Goal: Task Accomplishment & Management: Manage account settings

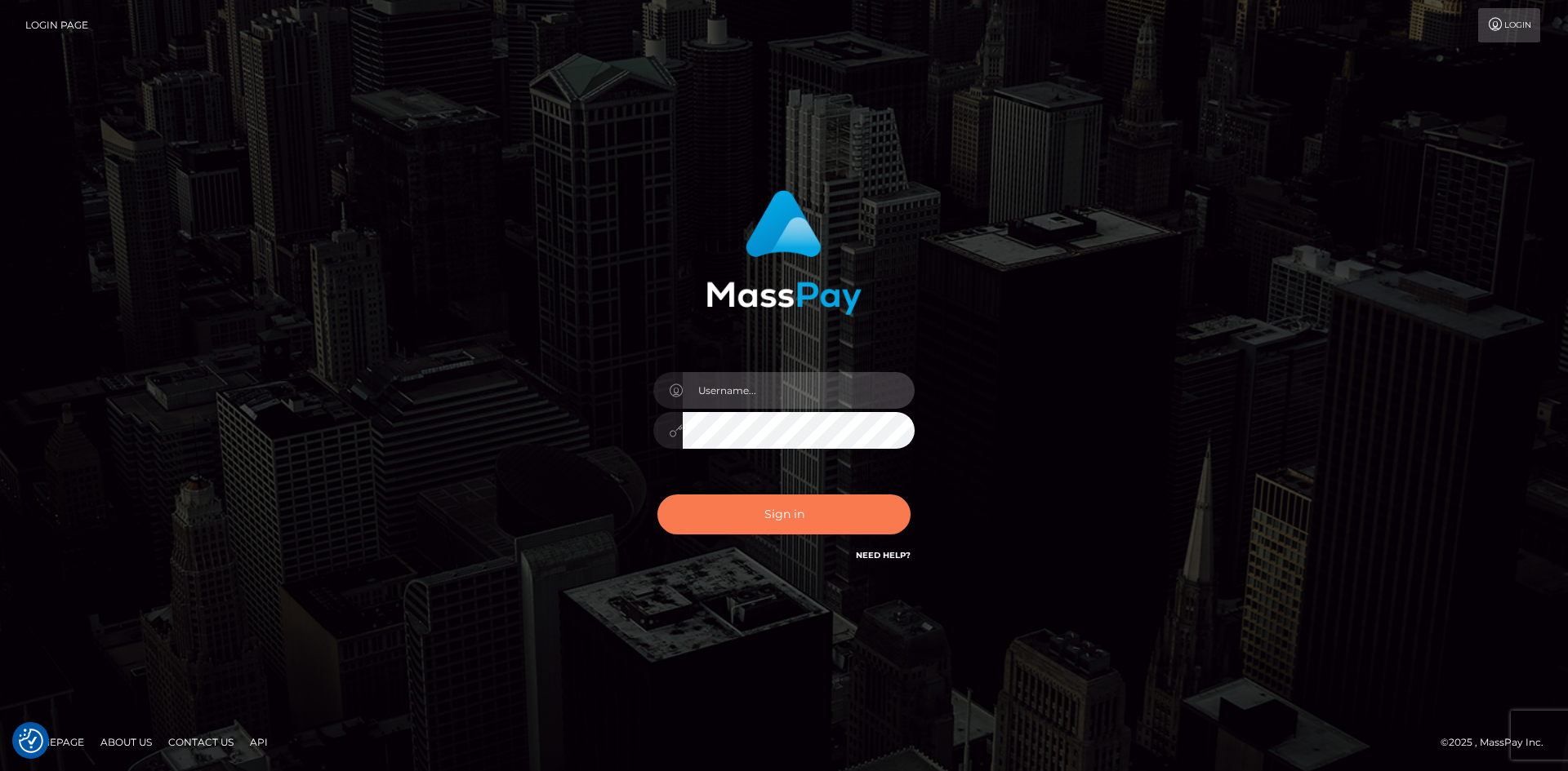
type input "hello.feetfinder"
click at [771, 523] on button "Sign in" at bounding box center [784, 514] width 253 height 40
type input "hello.feetfinder"
click at [798, 517] on button "Sign in" at bounding box center [784, 514] width 253 height 40
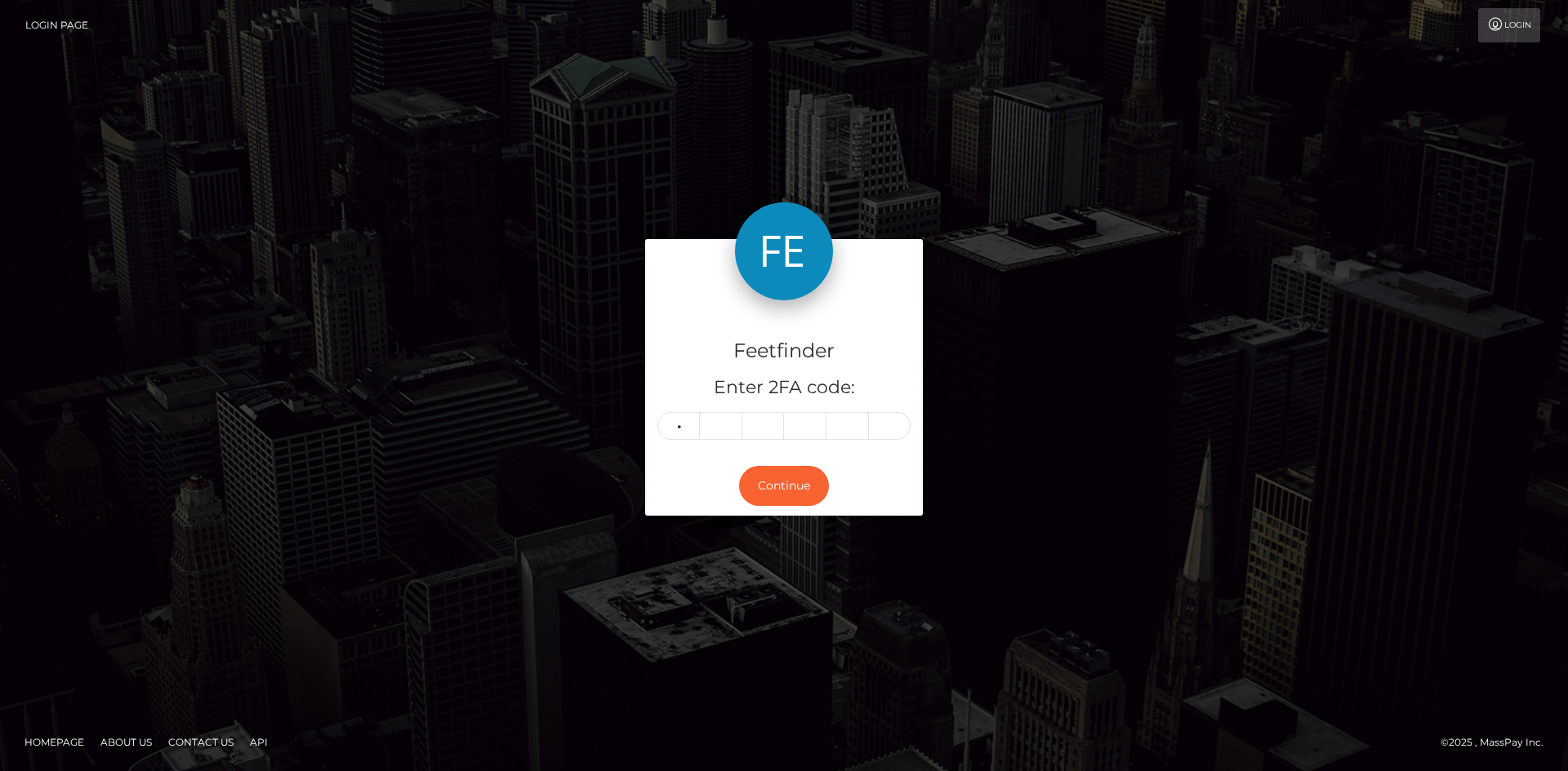
type input "7"
type input "3"
type input "9"
type input "1"
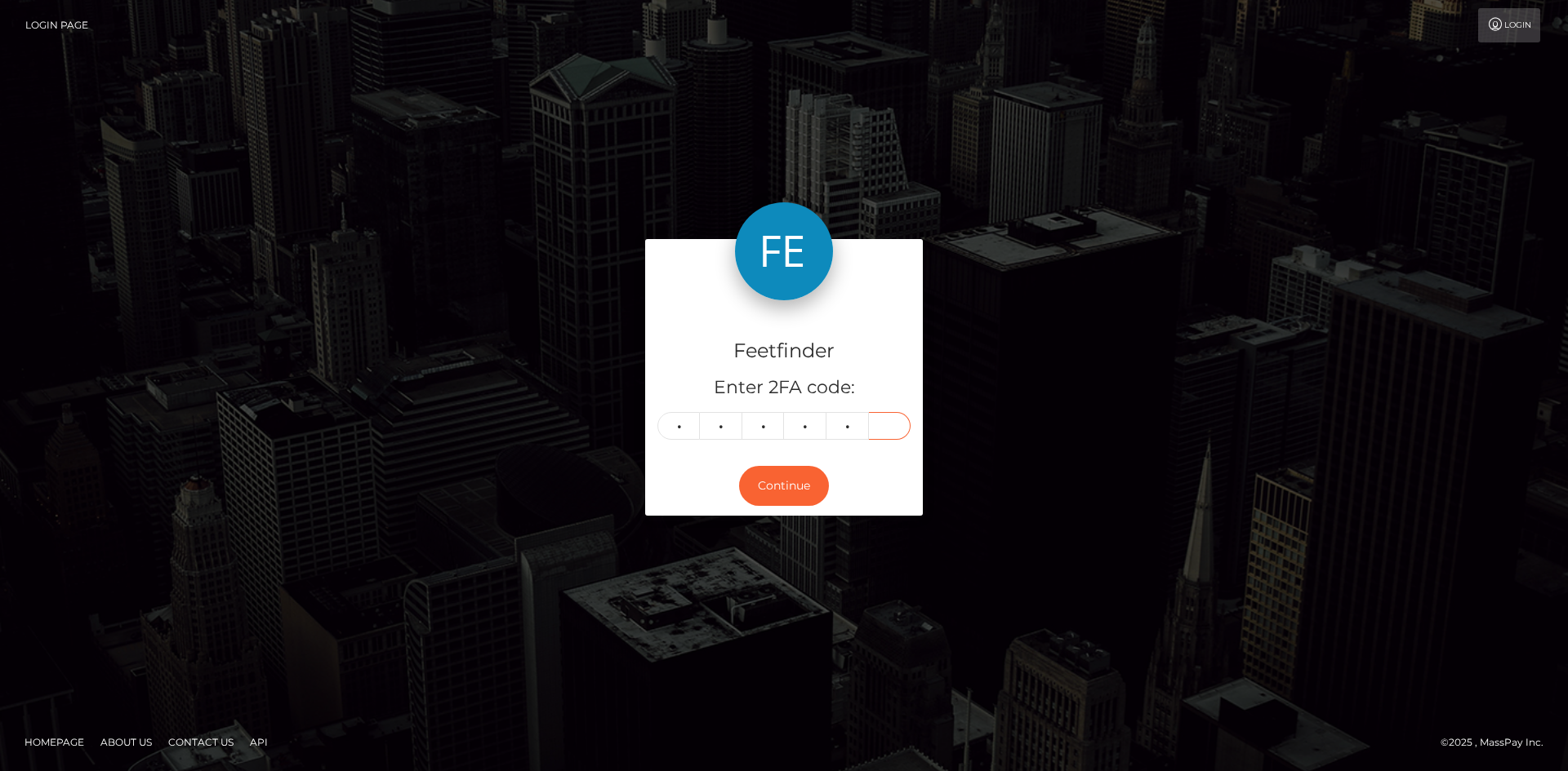
type input "2"
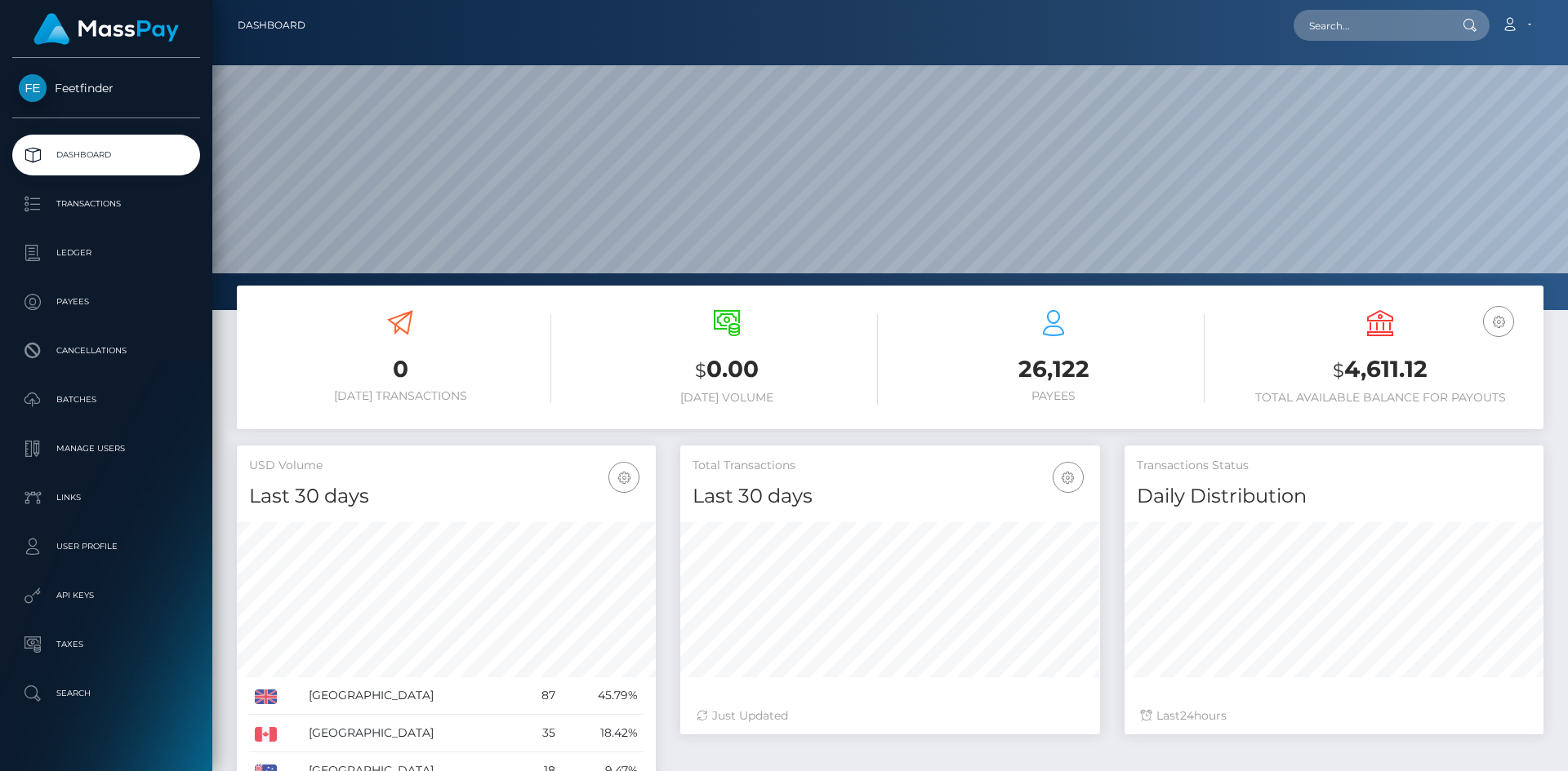
scroll to position [290, 420]
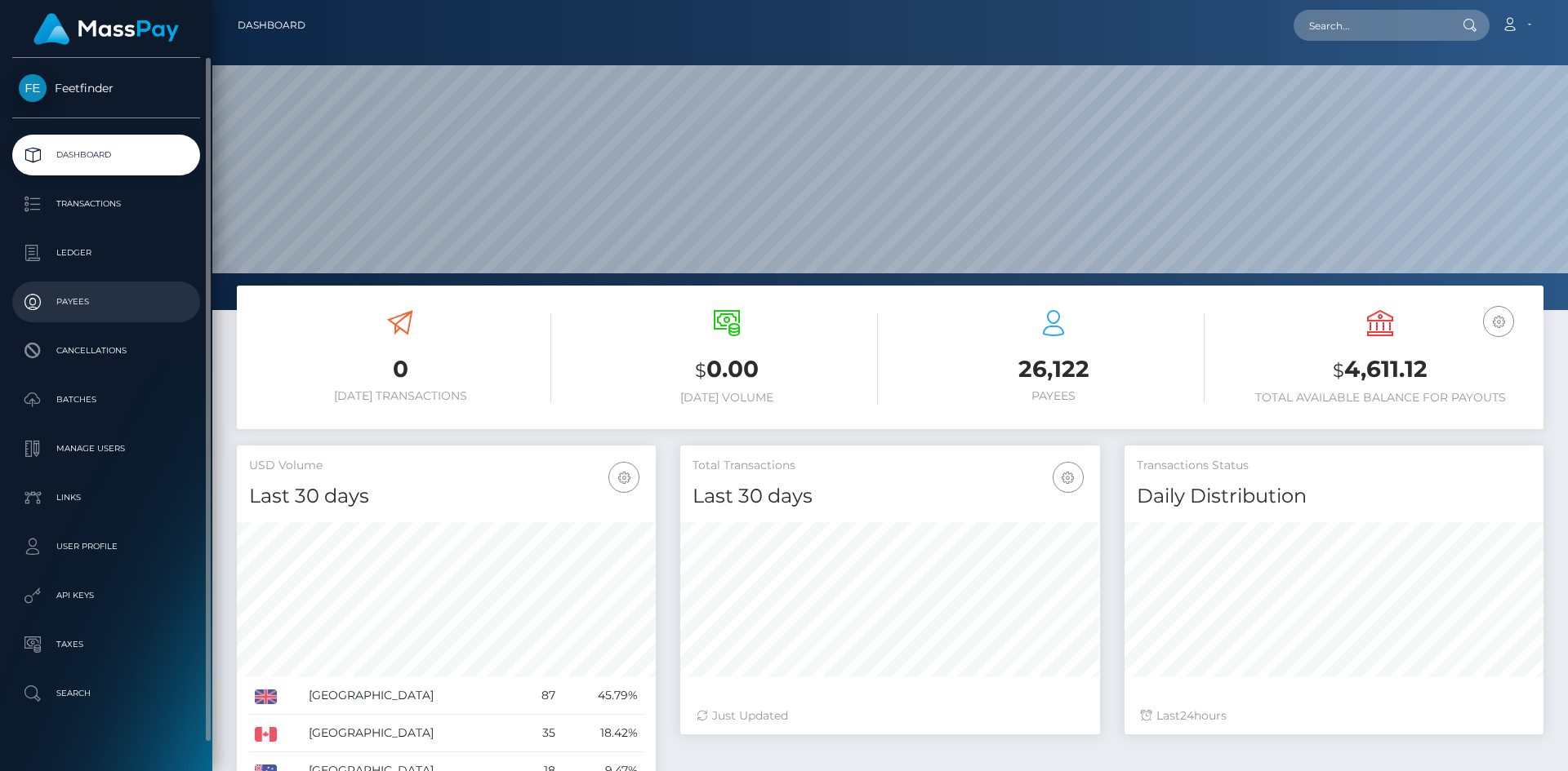
click at [106, 296] on p "Payees" at bounding box center [106, 302] width 174 height 24
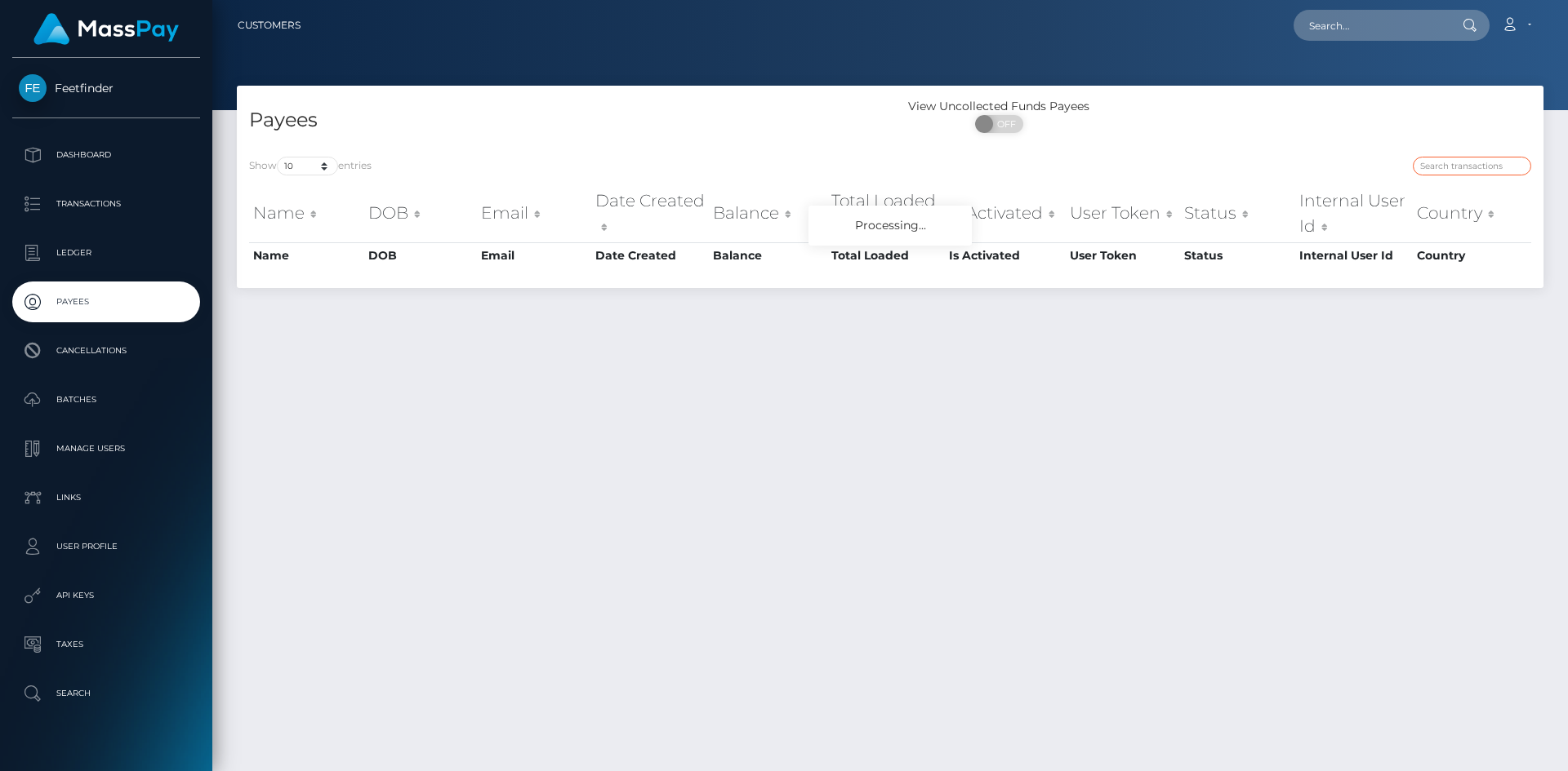
click at [1446, 158] on input "search" at bounding box center [1472, 167] width 118 height 19
paste input "f843629c-79e3-11f0-9703-0266f44cc279"
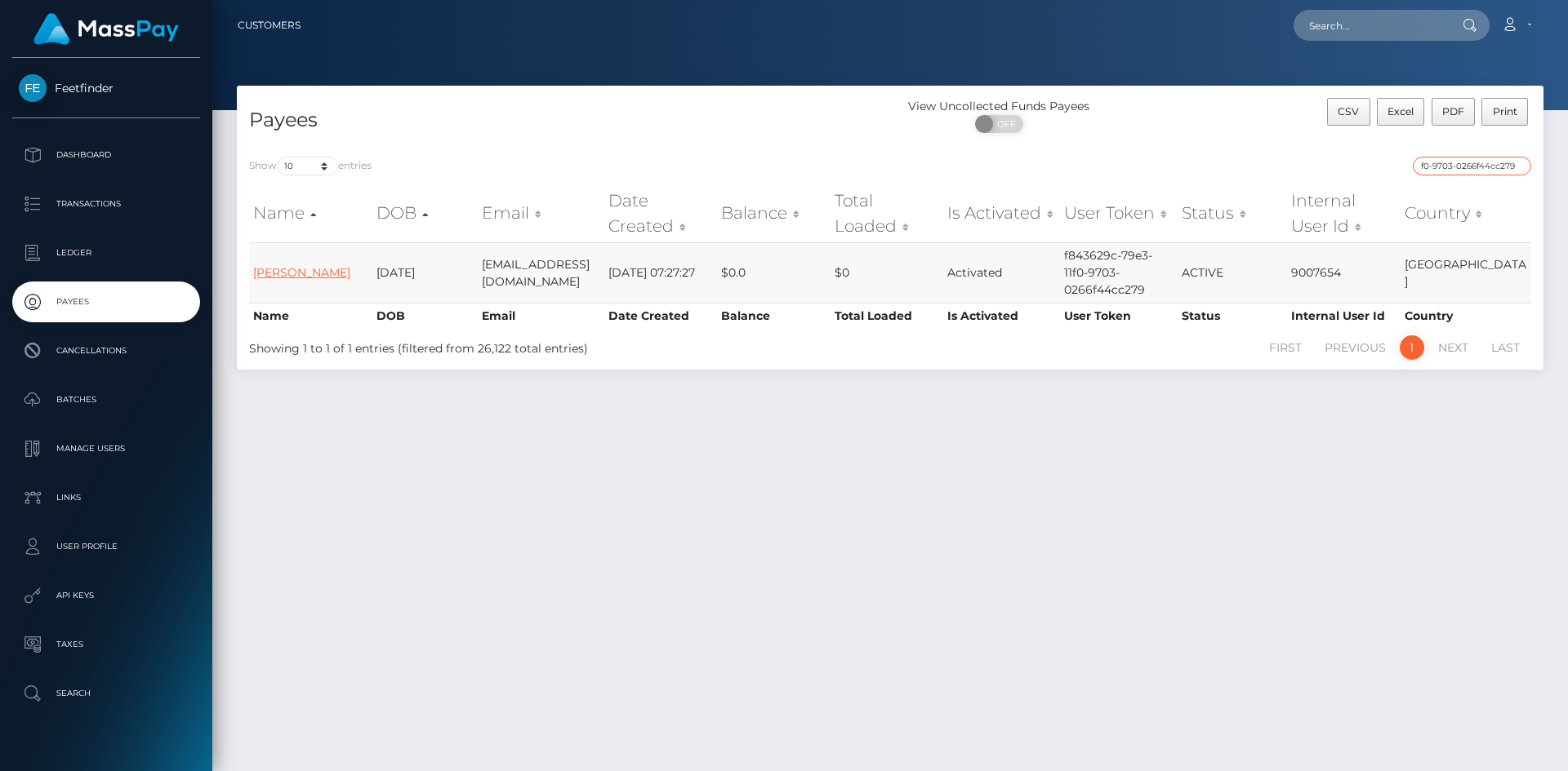
type input "f843629c-79e3-11f0-9703-0266f44cc279"
click at [266, 270] on link "Aduragbemi Elizabeth Omowunmi" at bounding box center [302, 272] width 97 height 15
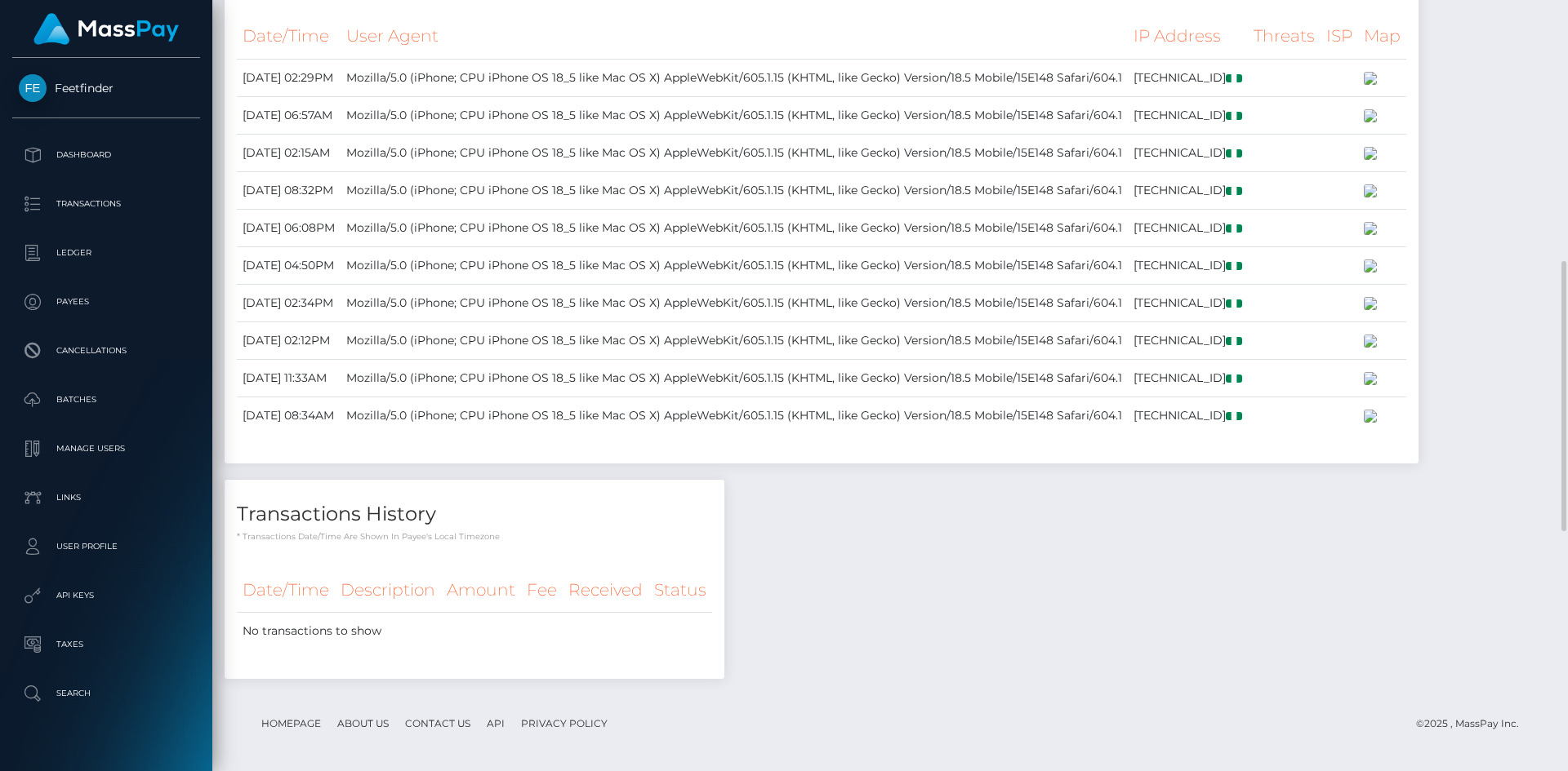
scroll to position [62, 0]
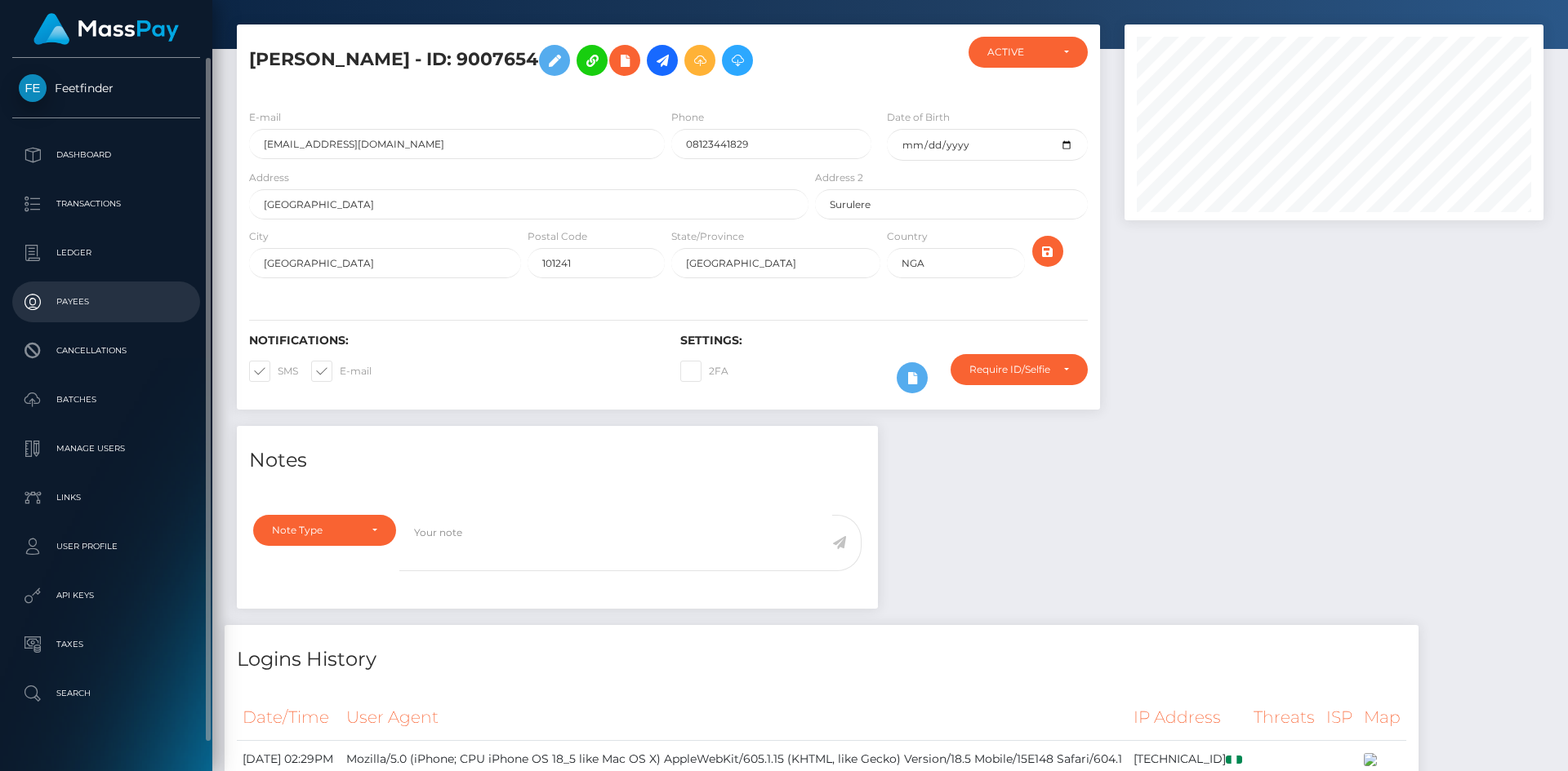
click at [87, 300] on p "Payees" at bounding box center [106, 302] width 174 height 24
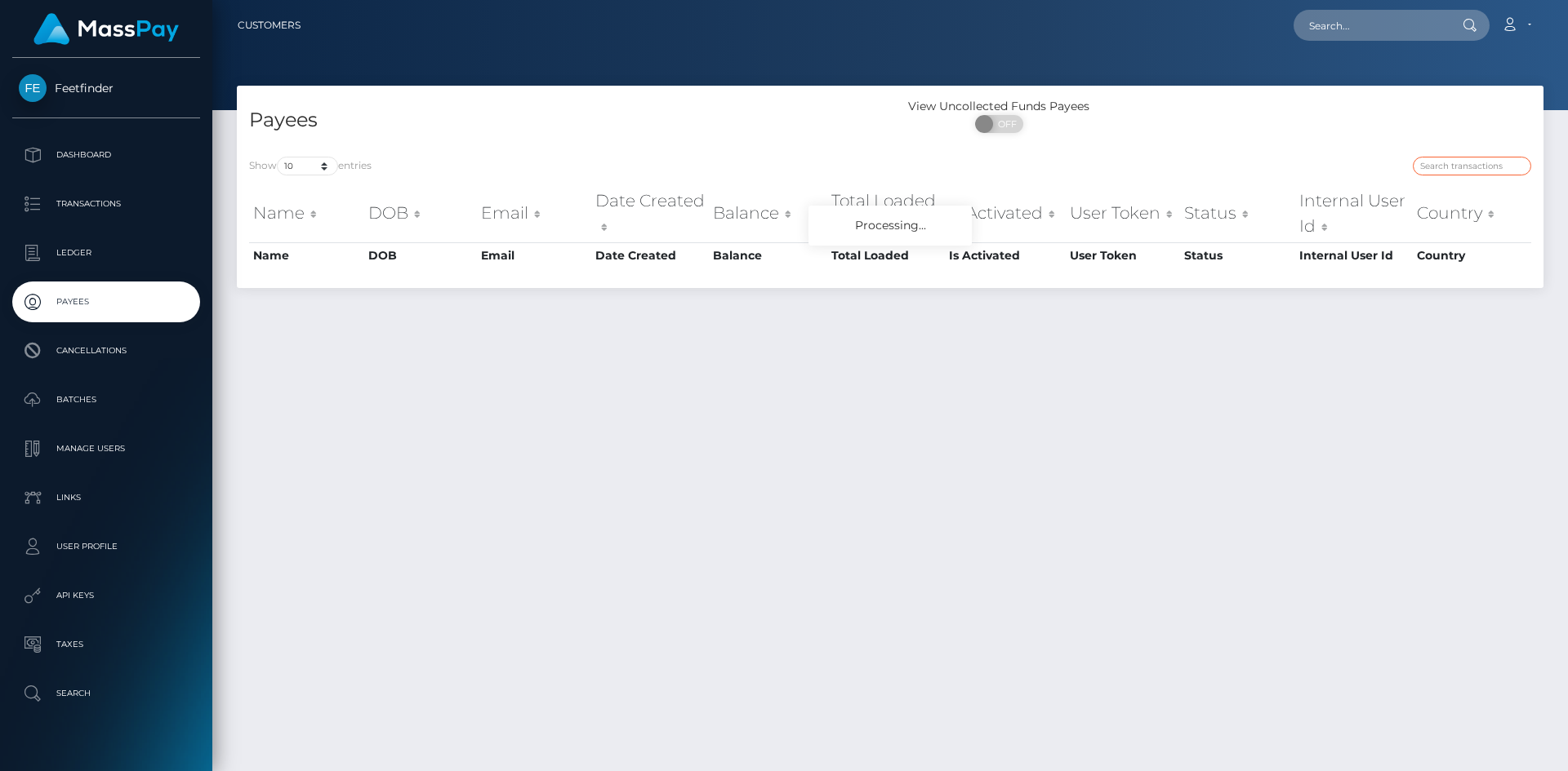
click at [1464, 160] on input "search" at bounding box center [1472, 167] width 118 height 19
paste input "6acef1c9-5f41-11f0-b1fb-02a8c2768cb9"
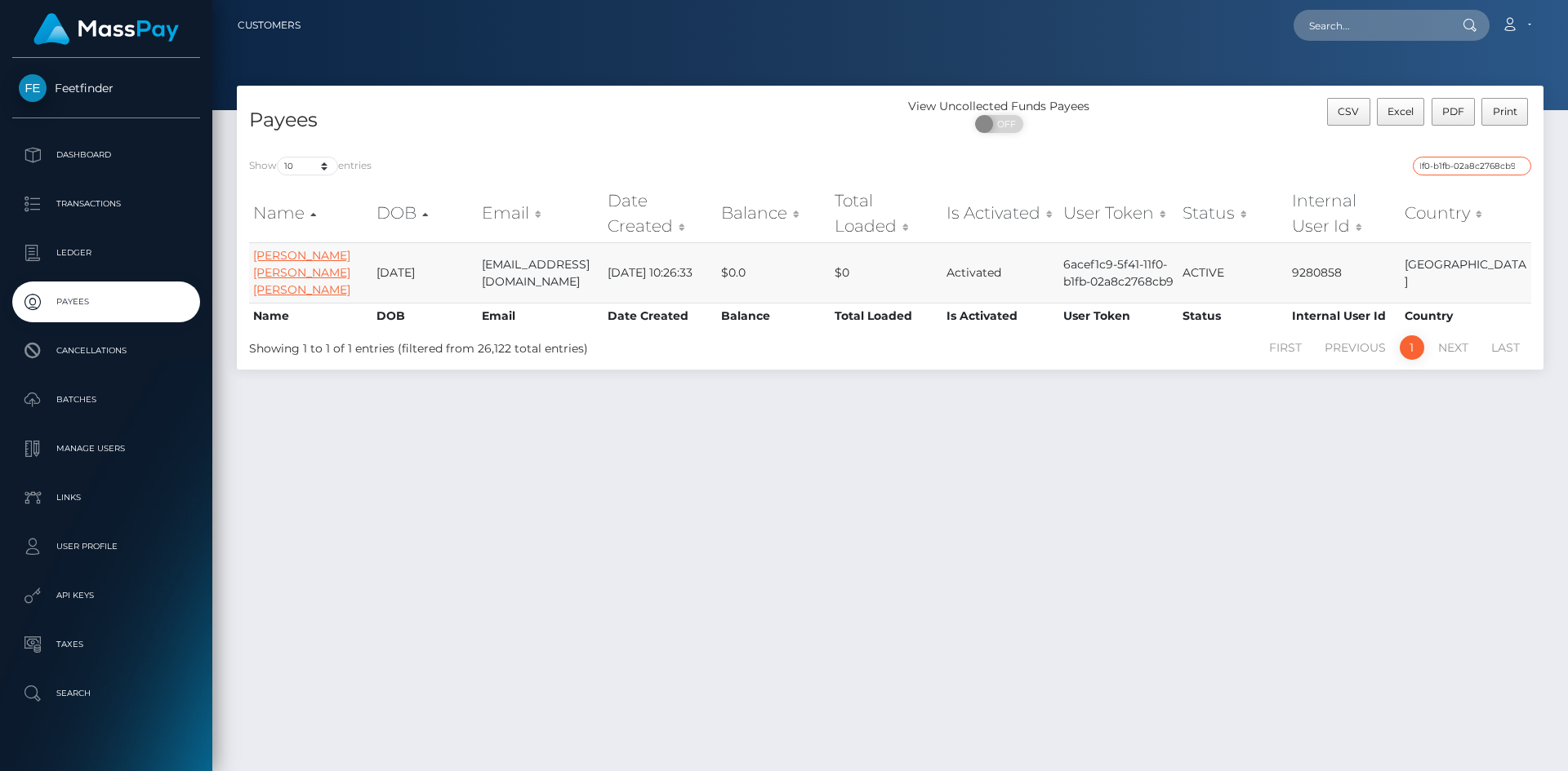
type input "6acef1c9-5f41-11f0-b1fb-02a8c2768cb9"
click at [279, 255] on link "HEIDY DANIELA MARTINEZ MONROY" at bounding box center [302, 272] width 97 height 49
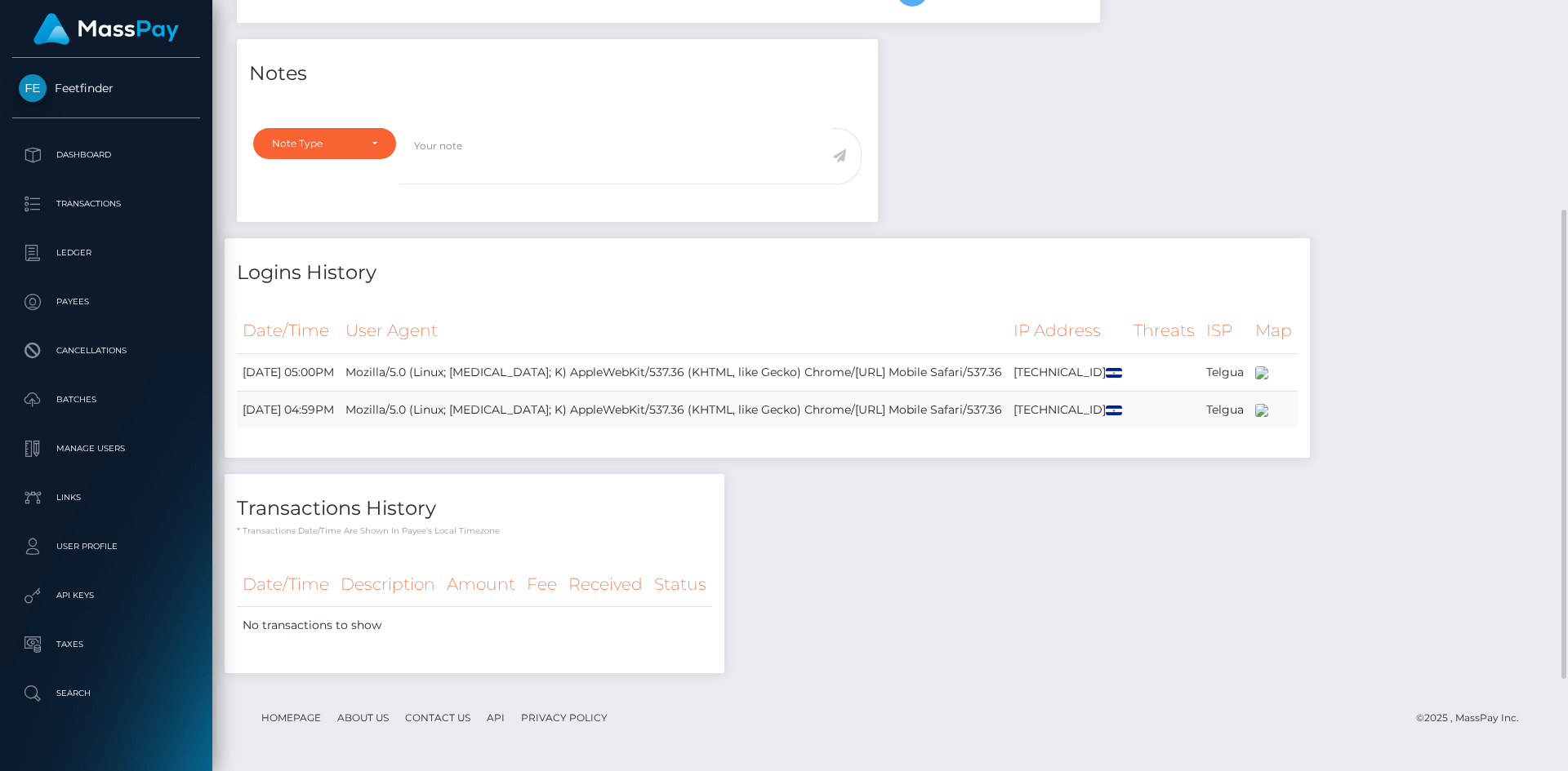
scroll to position [196, 420]
